Goal: Transaction & Acquisition: Subscribe to service/newsletter

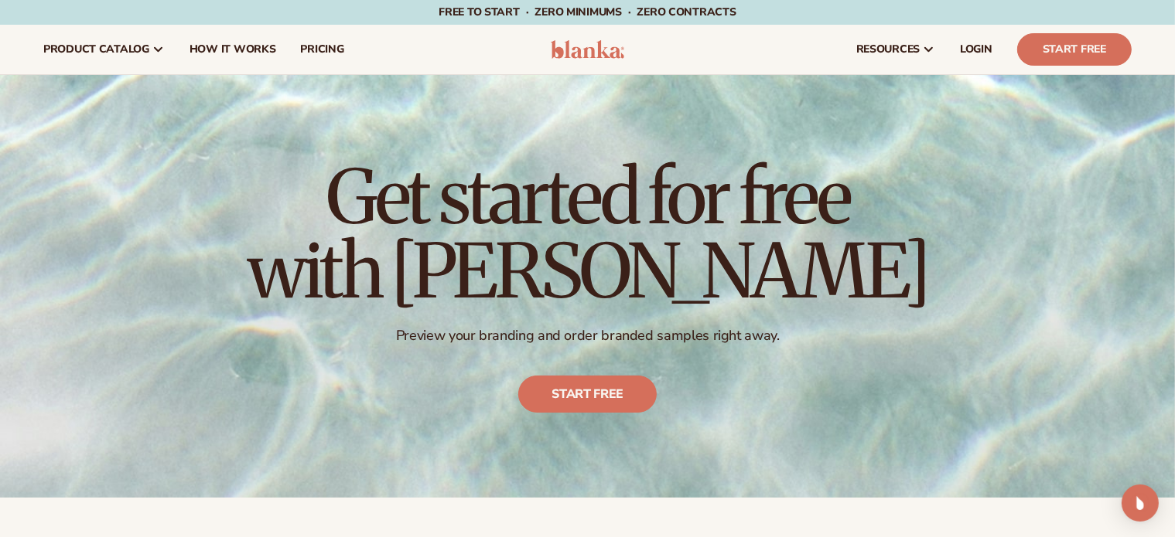
click at [600, 54] on img at bounding box center [587, 49] width 73 height 19
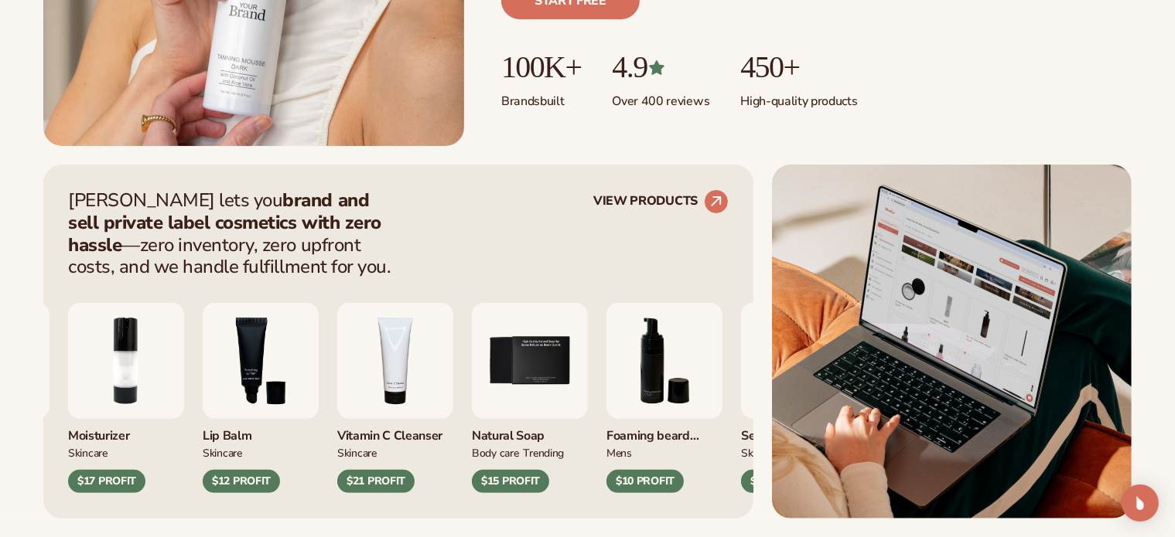
scroll to position [541, 0]
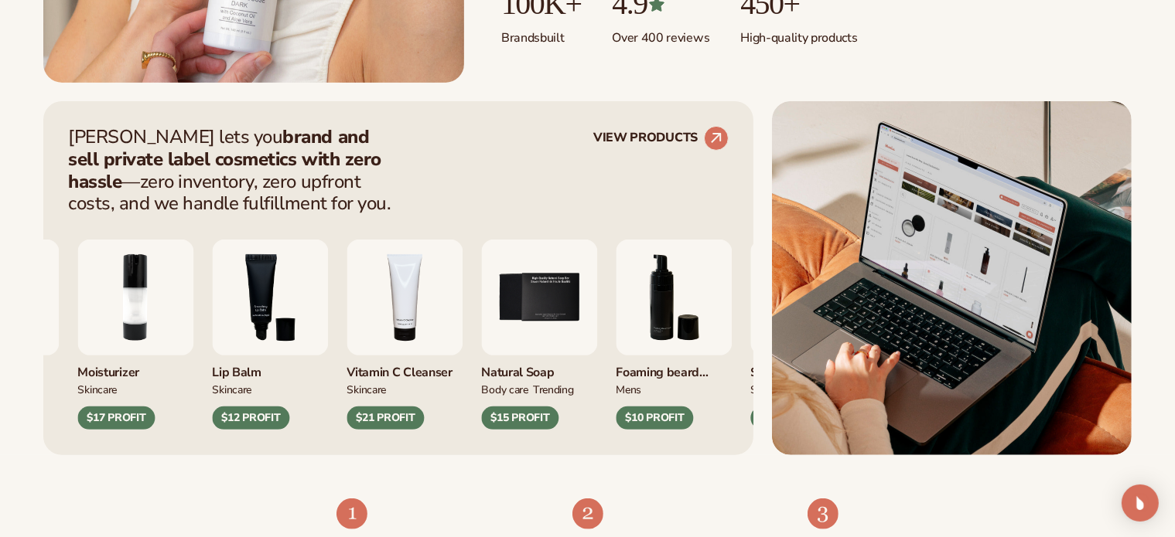
click at [570, 312] on img "5 / 9" at bounding box center [539, 298] width 116 height 116
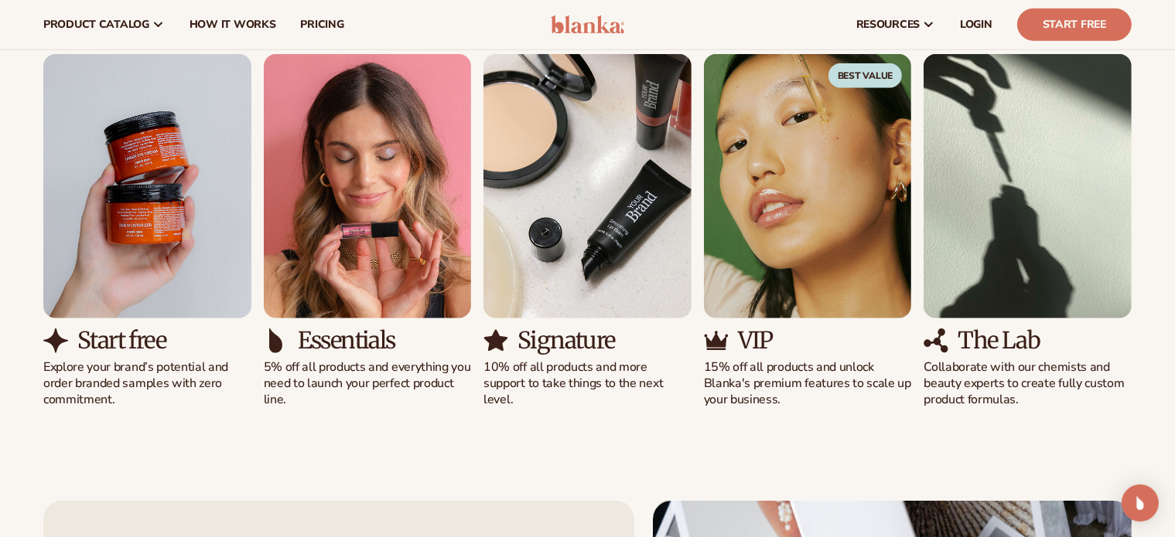
scroll to position [928, 0]
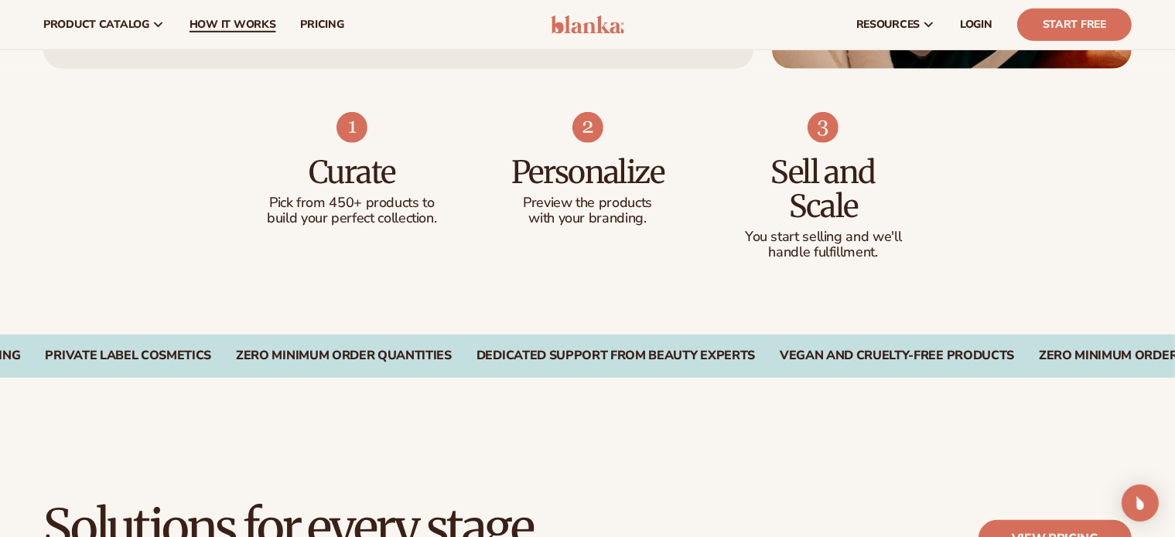
click at [229, 24] on span "How It Works" at bounding box center [232, 25] width 87 height 12
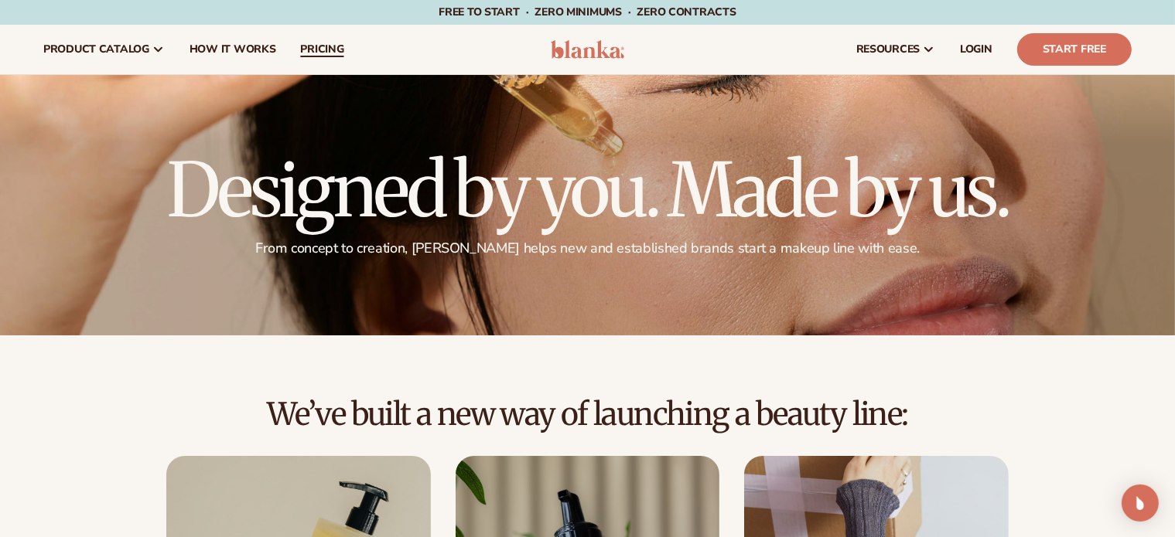
click at [318, 50] on span "pricing" at bounding box center [321, 49] width 43 height 12
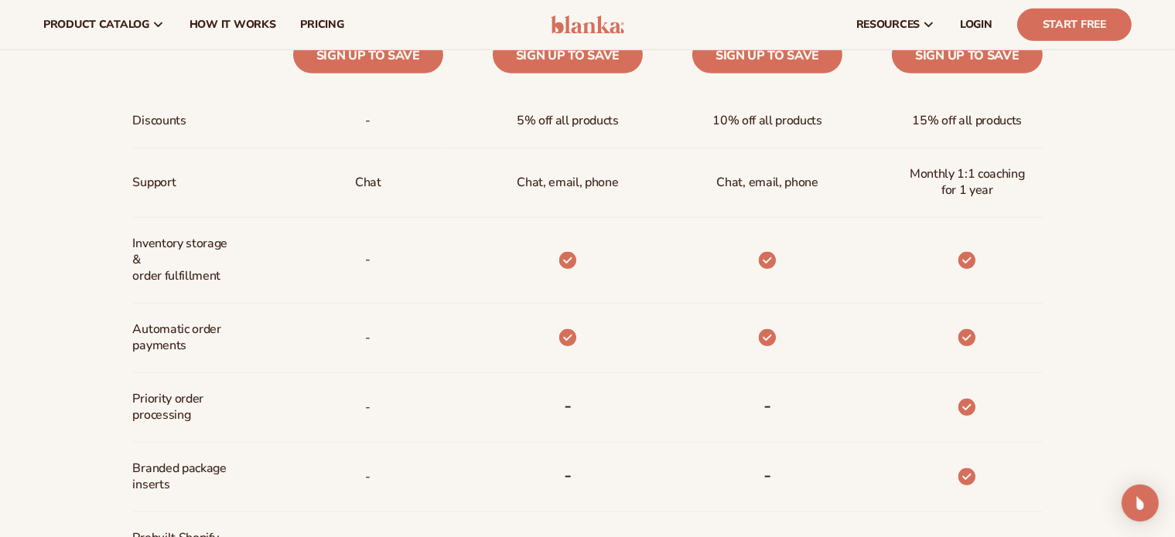
scroll to position [387, 0]
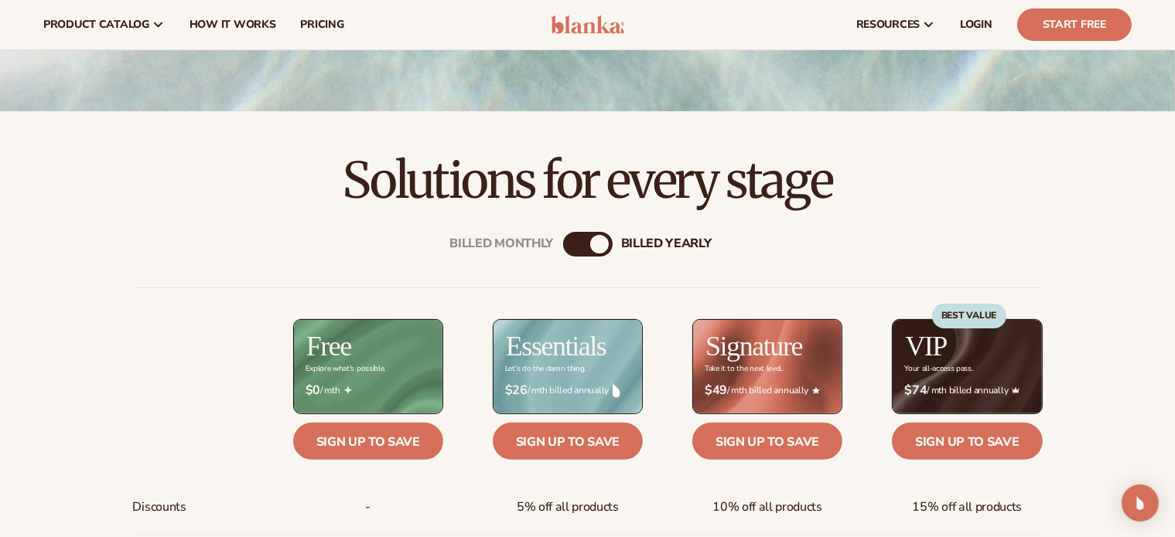
click at [945, 377] on div "BEST VALUE" at bounding box center [969, 351] width 74 height 94
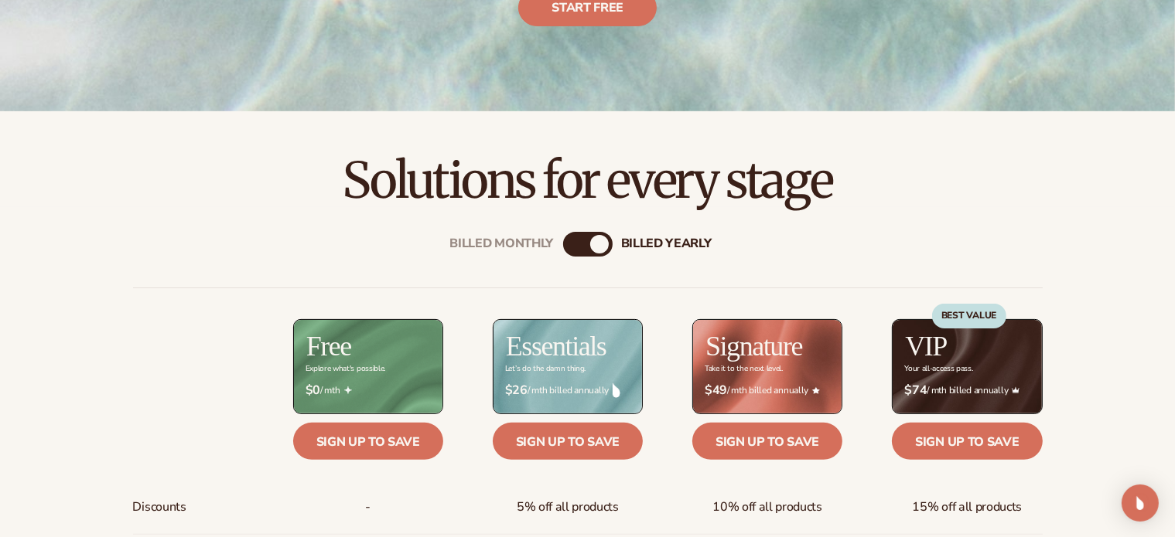
scroll to position [541, 0]
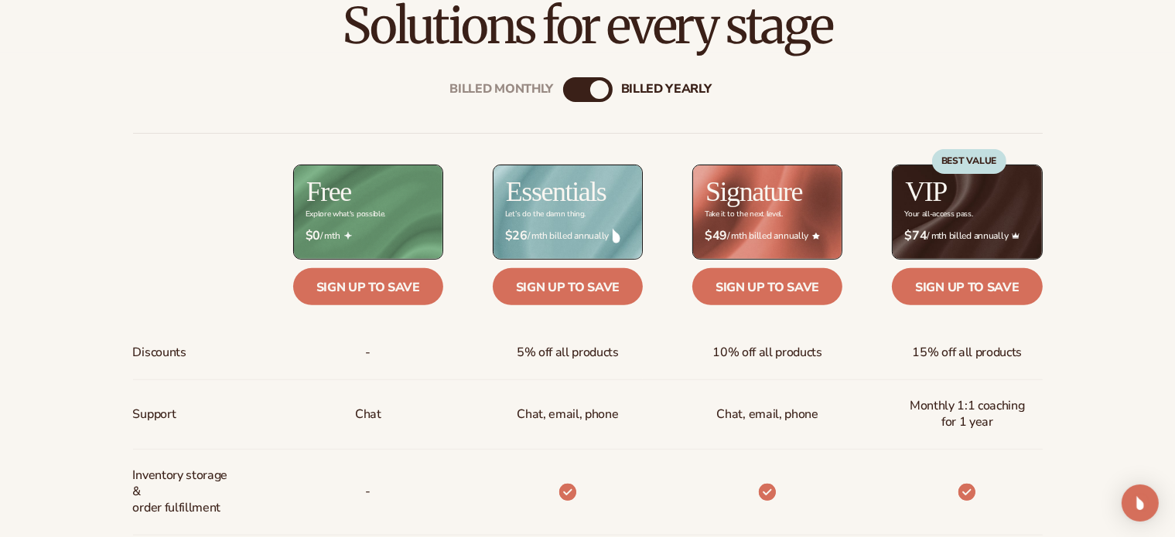
click at [578, 90] on div "Billed Monthly" at bounding box center [572, 89] width 19 height 19
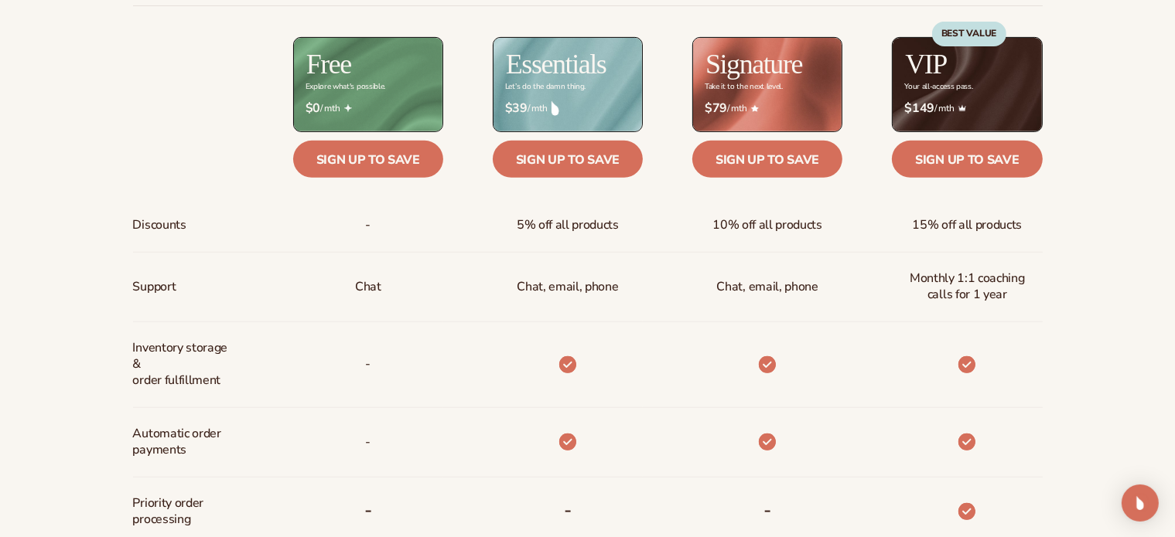
scroll to position [696, 0]
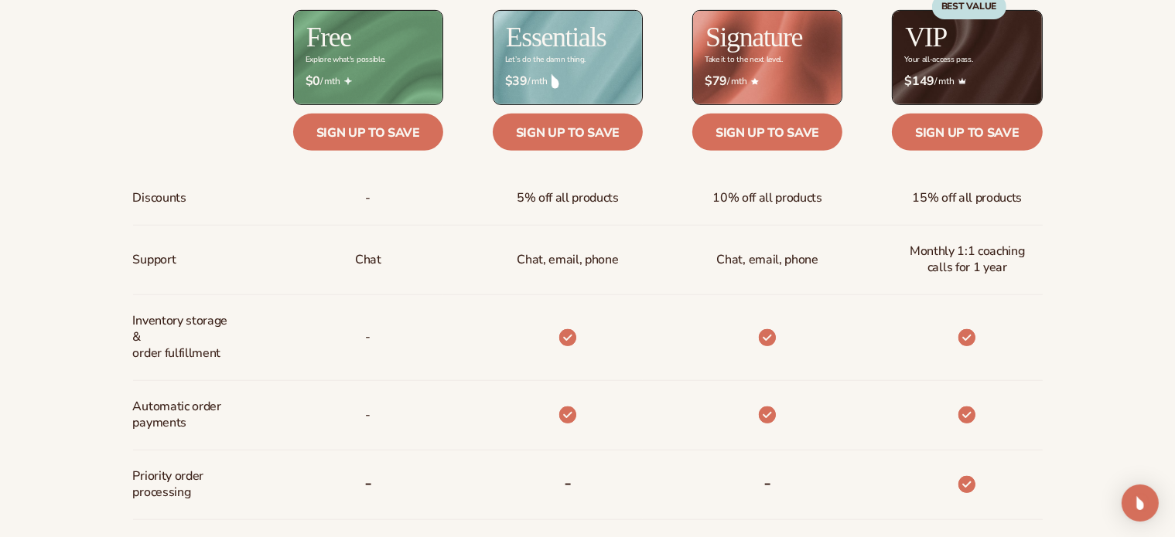
click at [616, 77] on span "$39 / mth" at bounding box center [567, 81] width 125 height 15
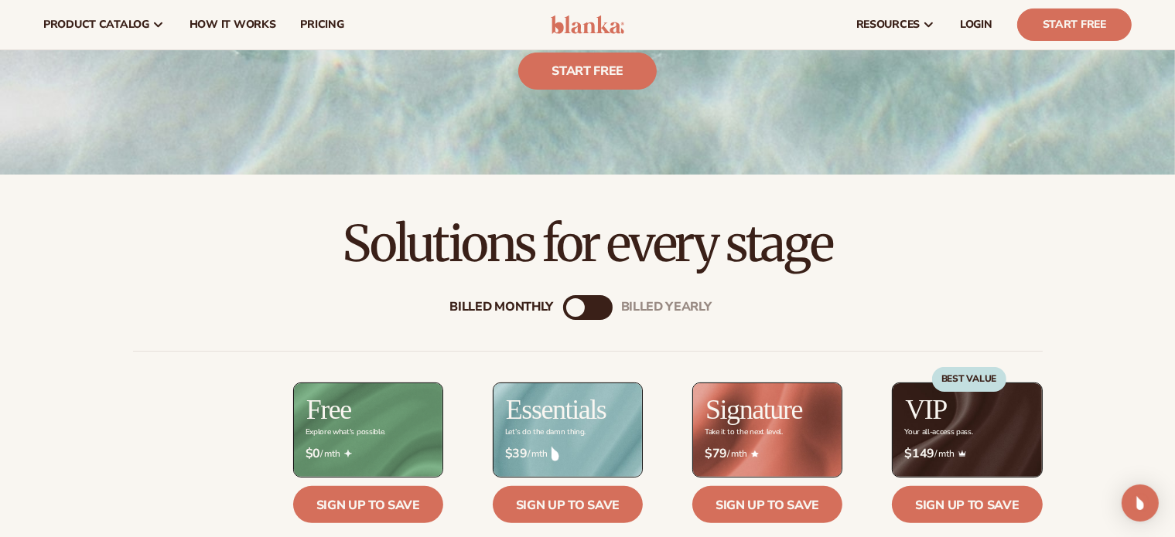
scroll to position [309, 0]
